Goal: Find specific page/section: Find specific page/section

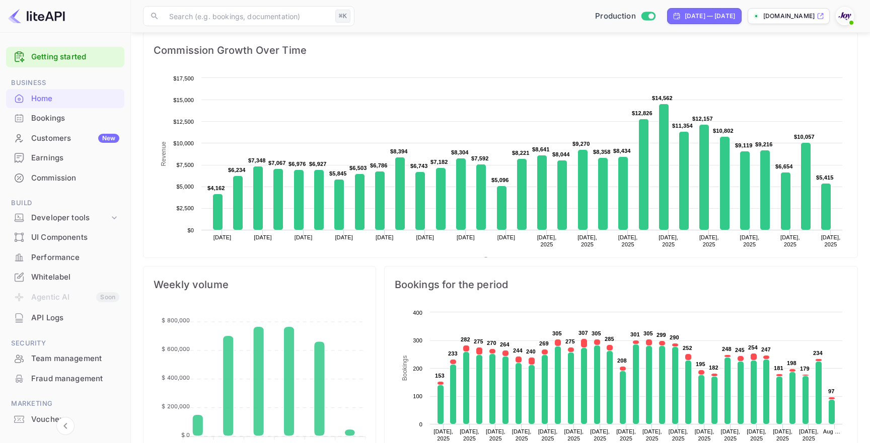
click at [56, 189] on ul "Getting started Business Home Bookings Customers New Earnings Commission Build …" at bounding box center [65, 257] width 118 height 429
click at [57, 182] on div "Commission" at bounding box center [75, 179] width 88 height 12
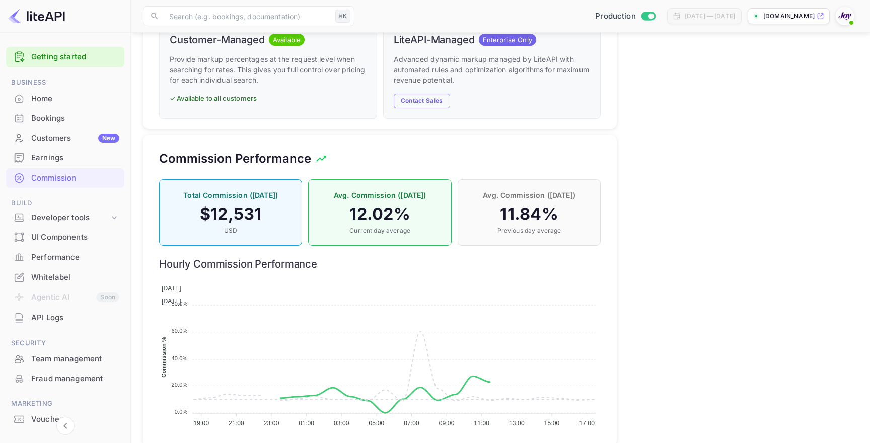
scroll to position [714, 0]
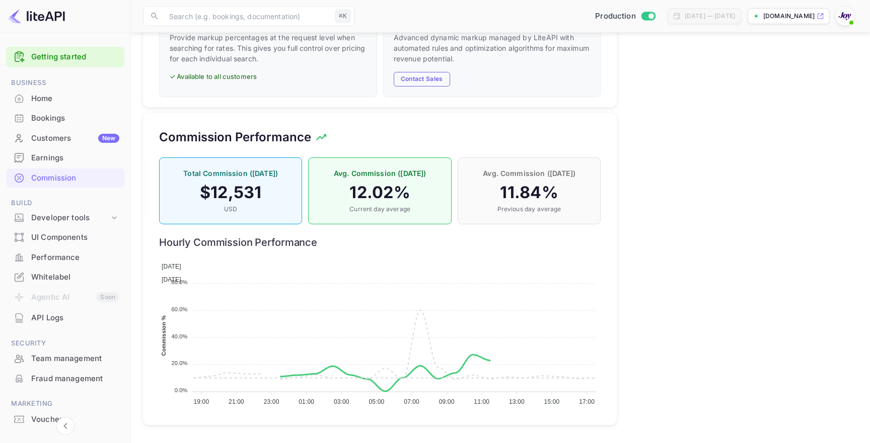
click at [249, 176] on p "Total Commission ([DATE])" at bounding box center [231, 173] width 122 height 11
click at [268, 205] on p "USD" at bounding box center [231, 209] width 122 height 9
click at [254, 198] on h4 "$ 12,531" at bounding box center [231, 193] width 122 height 20
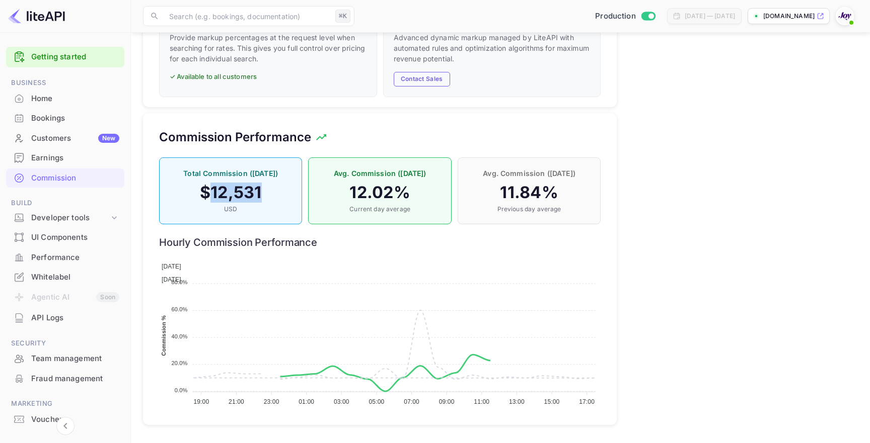
click at [254, 198] on h4 "$ 12,531" at bounding box center [231, 193] width 122 height 20
click at [262, 202] on h4 "$ 12,531" at bounding box center [231, 193] width 122 height 20
click at [259, 198] on h4 "$ 12,531" at bounding box center [231, 193] width 122 height 20
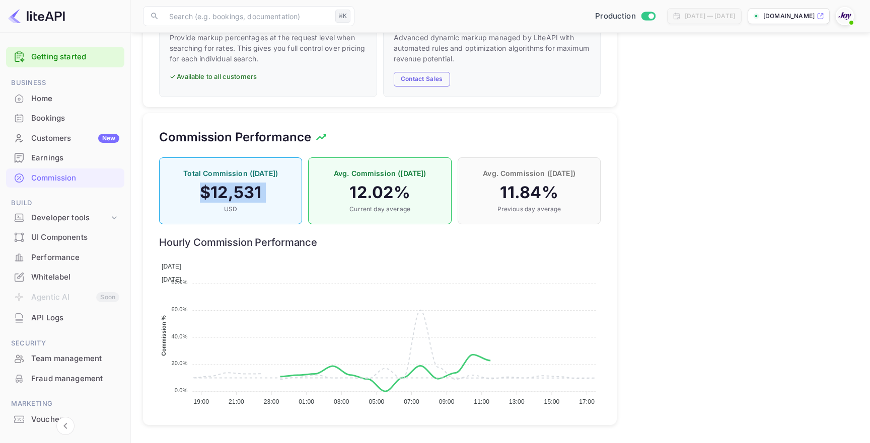
click at [259, 198] on h4 "$ 12,531" at bounding box center [231, 193] width 122 height 20
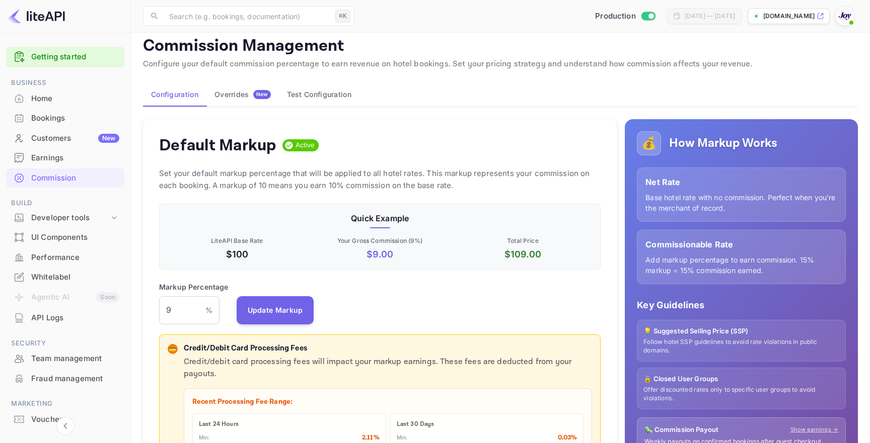
scroll to position [0, 0]
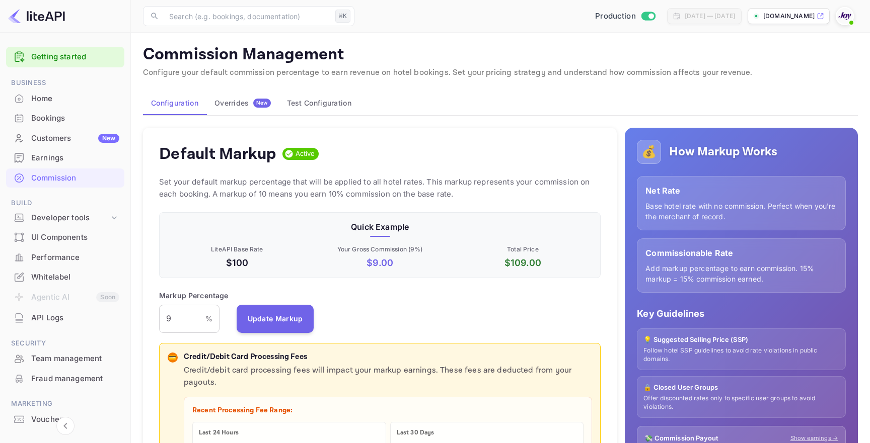
click at [226, 102] on div "Overrides New" at bounding box center [242, 103] width 56 height 9
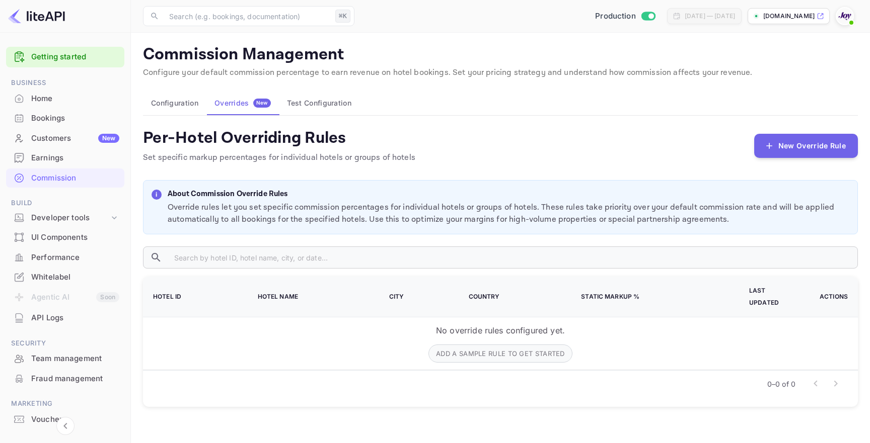
click at [325, 98] on button "Test Configuration" at bounding box center [319, 103] width 81 height 24
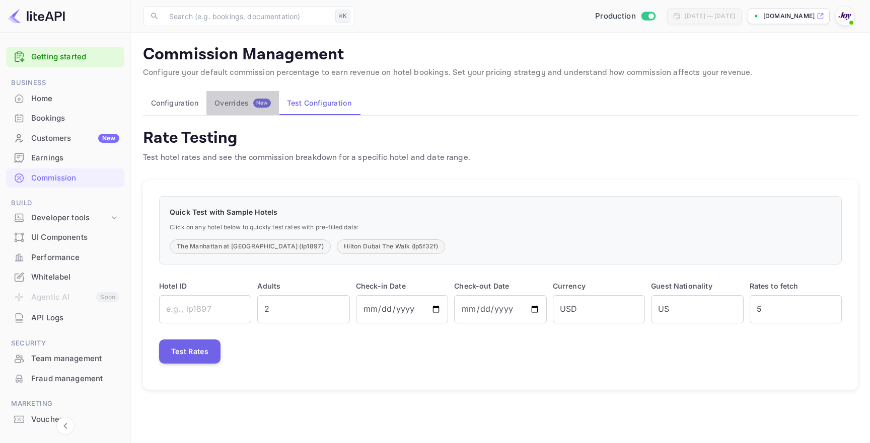
click at [225, 102] on div "Overrides New" at bounding box center [242, 103] width 56 height 9
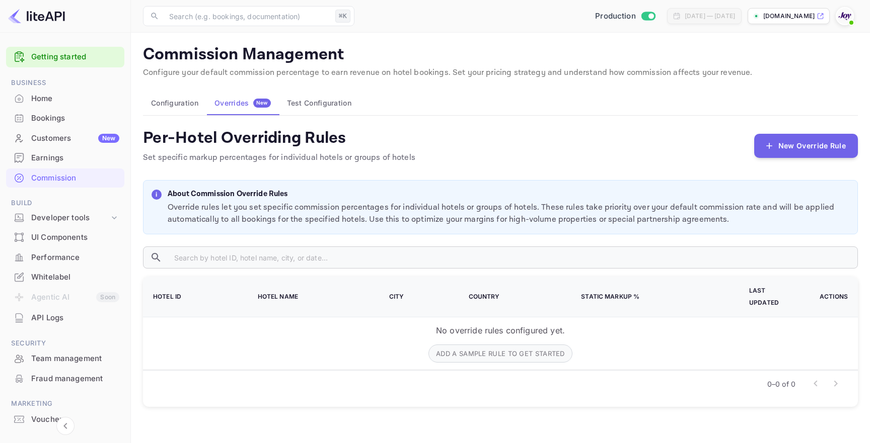
click at [58, 102] on div "Home" at bounding box center [75, 99] width 88 height 12
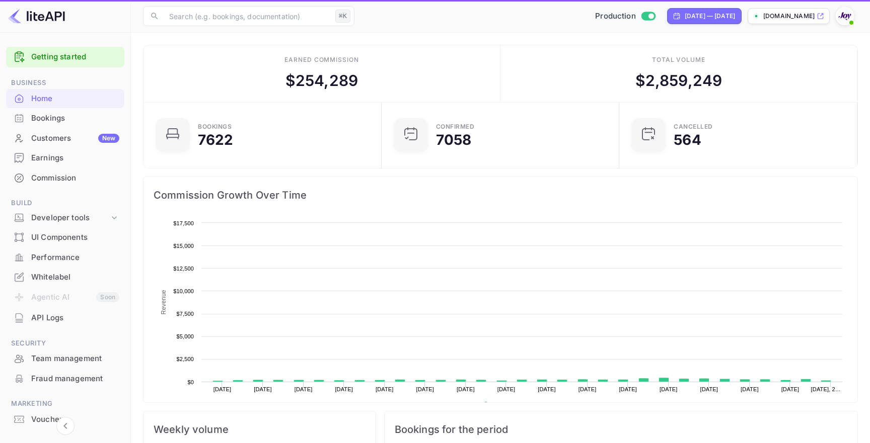
scroll to position [164, 232]
